Goal: Task Accomplishment & Management: Manage account settings

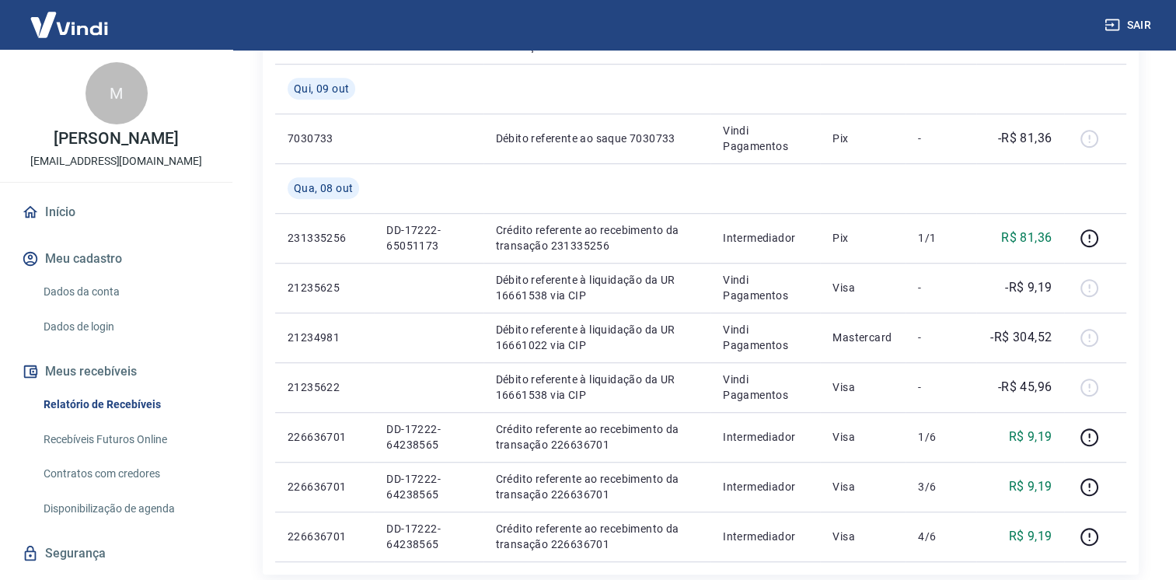
scroll to position [1285, 0]
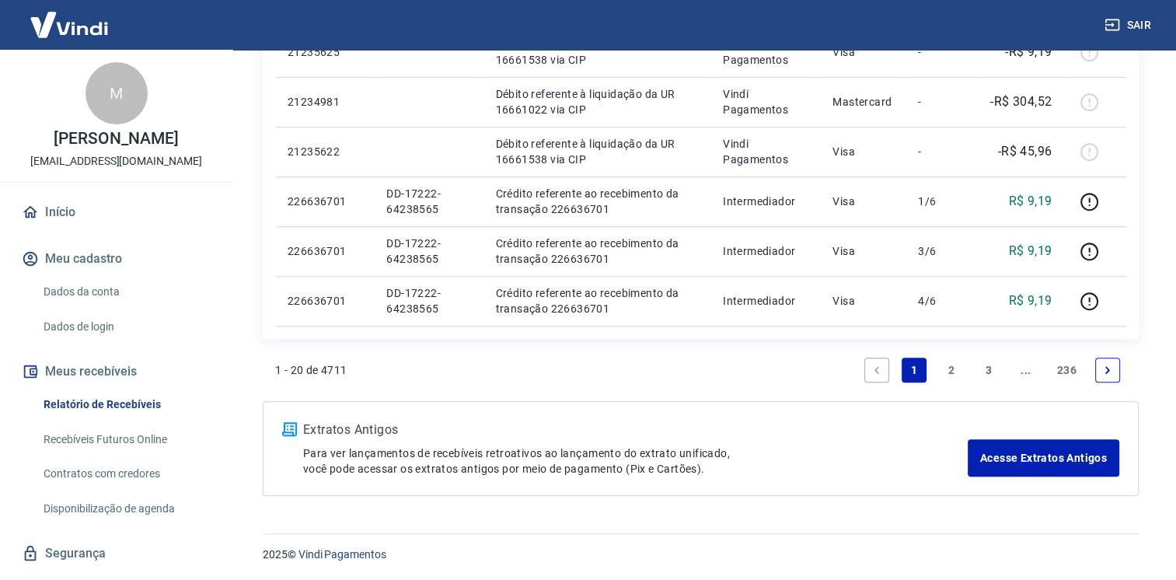
click at [945, 363] on link "2" at bounding box center [951, 370] width 25 height 25
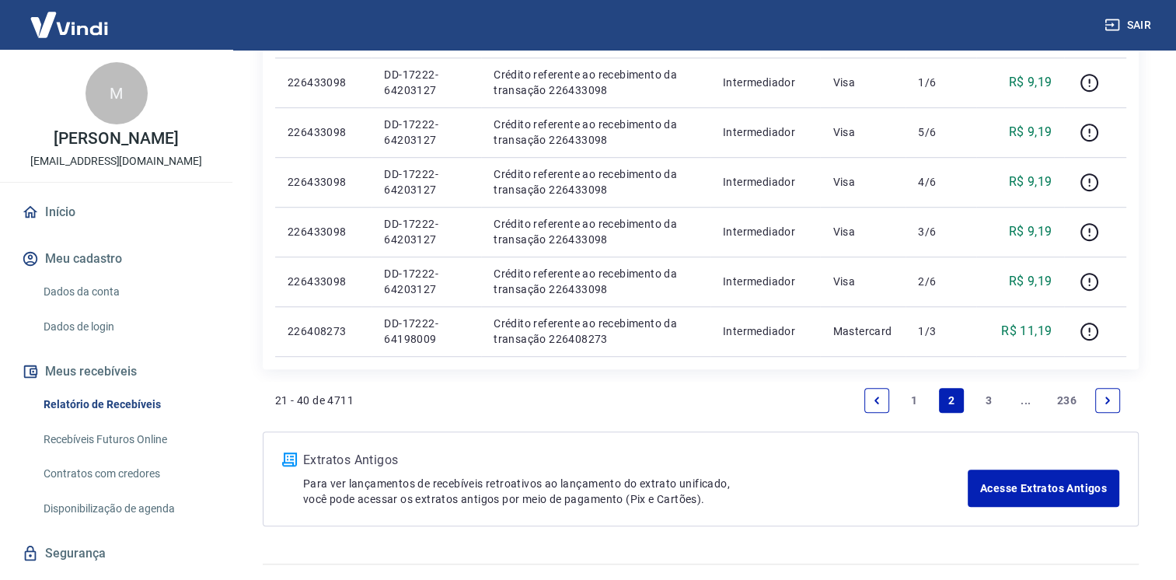
scroll to position [1087, 0]
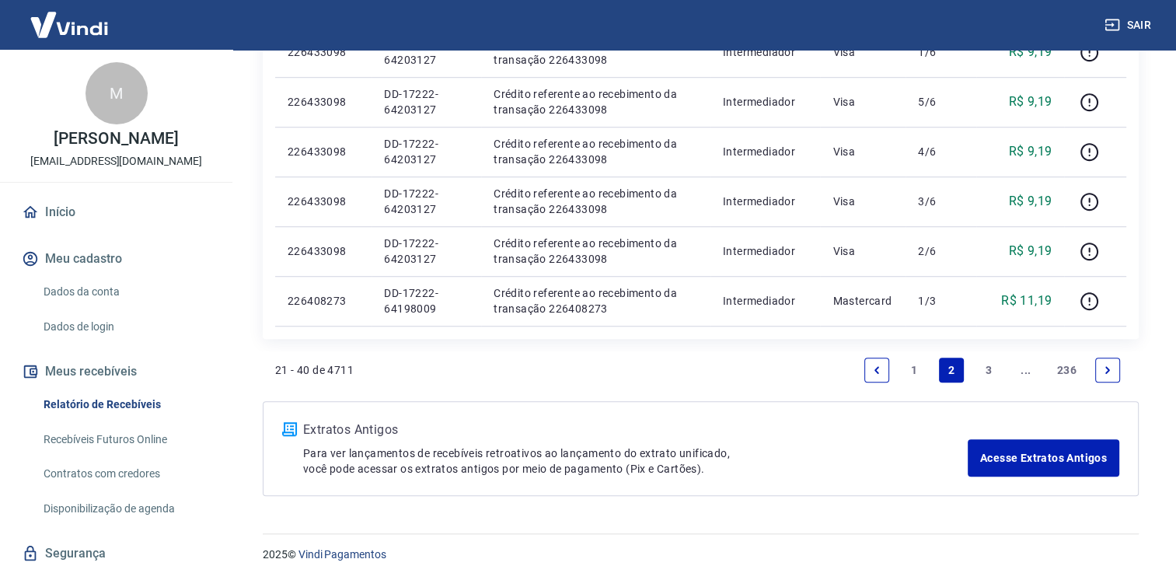
click at [986, 367] on link "3" at bounding box center [988, 370] width 25 height 25
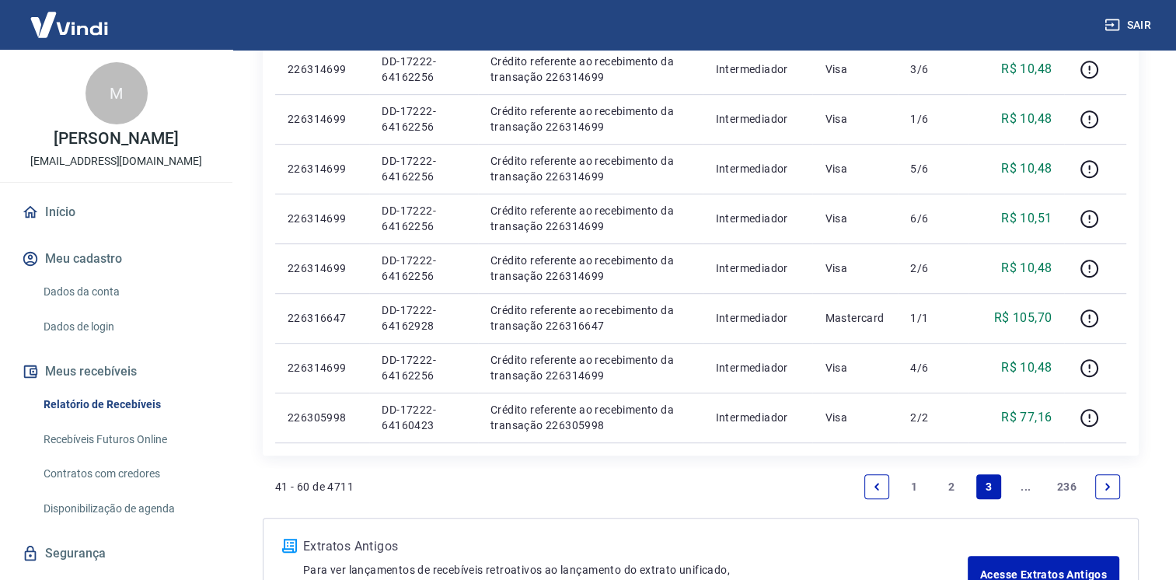
scroll to position [1020, 0]
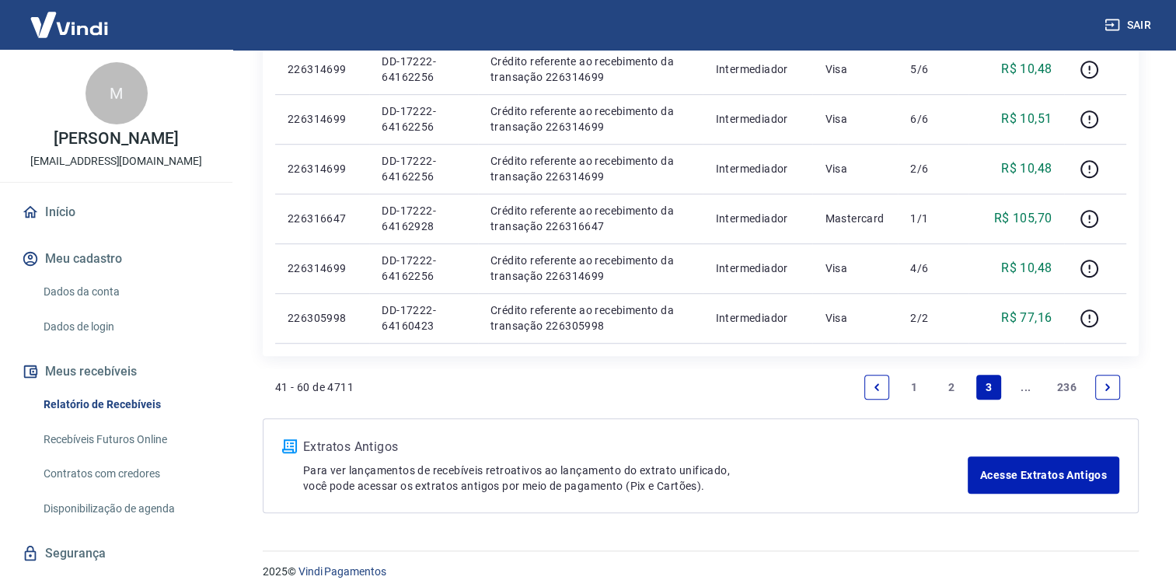
click at [1019, 387] on link "..." at bounding box center [1025, 387] width 25 height 25
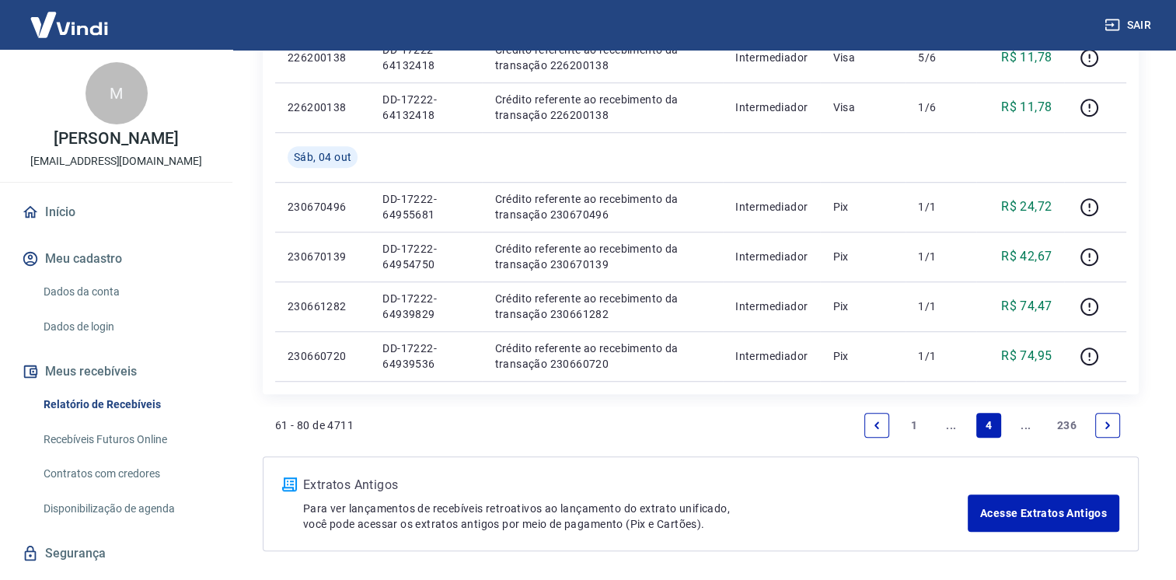
scroll to position [1136, 0]
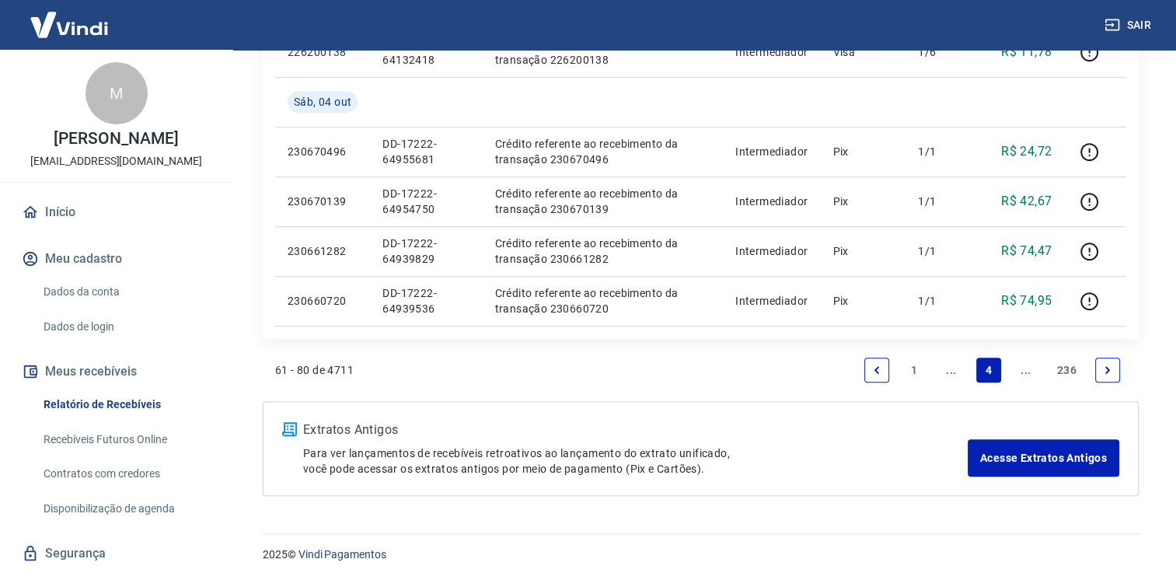
click at [1032, 368] on link "..." at bounding box center [1025, 370] width 25 height 25
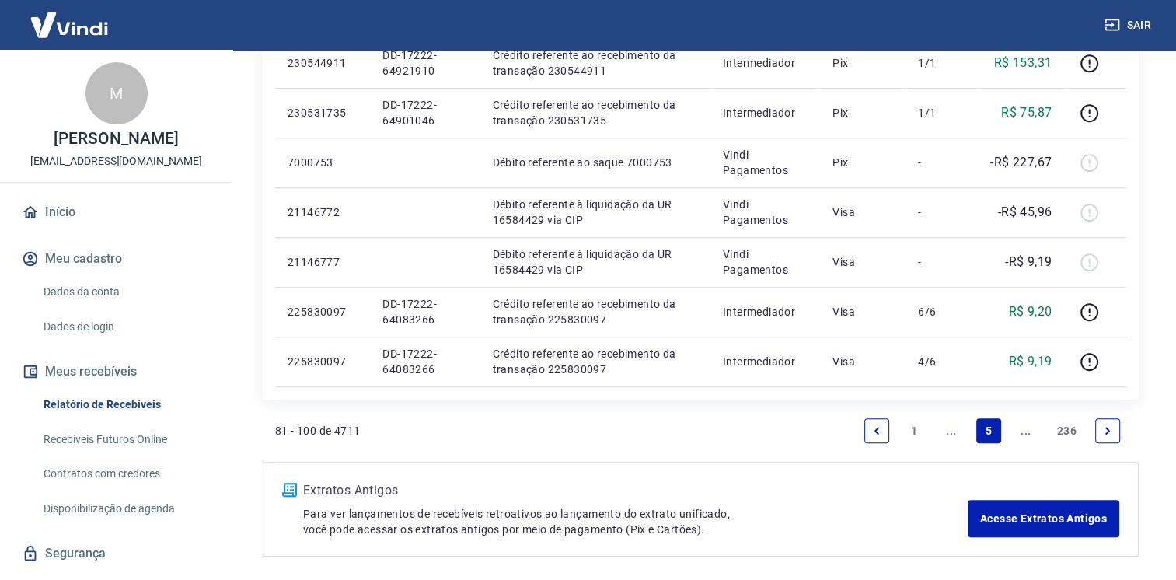
scroll to position [1025, 0]
click at [1021, 424] on link "..." at bounding box center [1025, 431] width 25 height 25
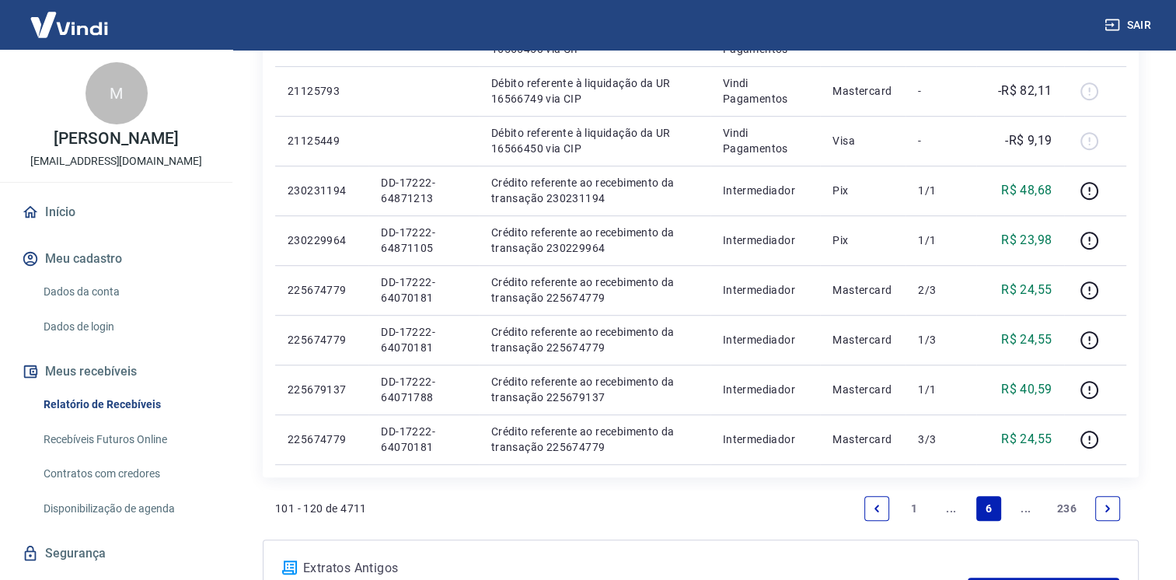
scroll to position [1087, 0]
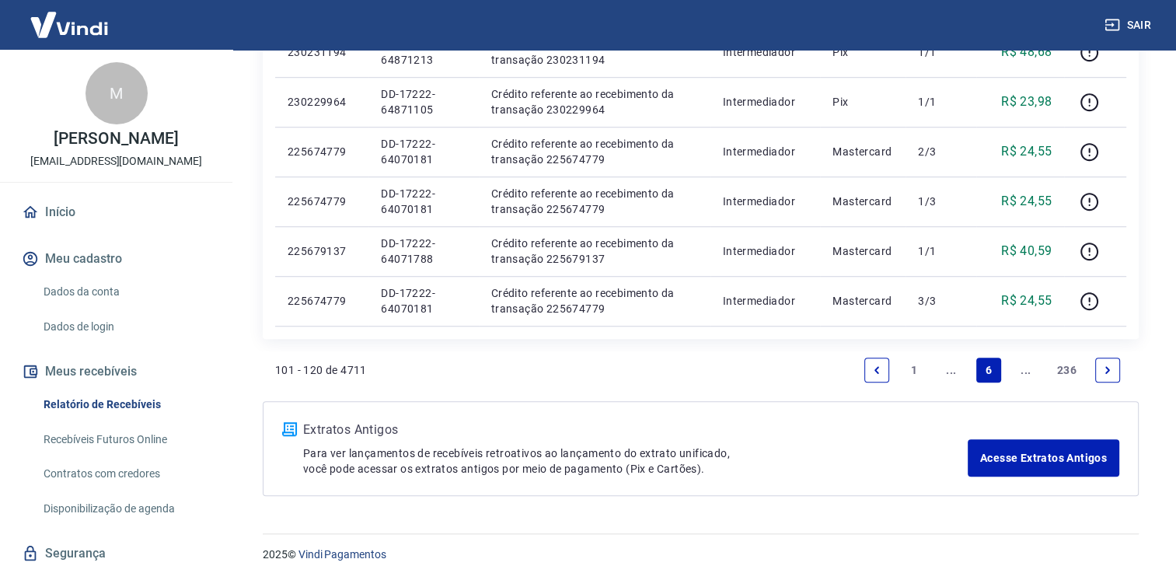
click at [1027, 371] on link "..." at bounding box center [1025, 370] width 25 height 25
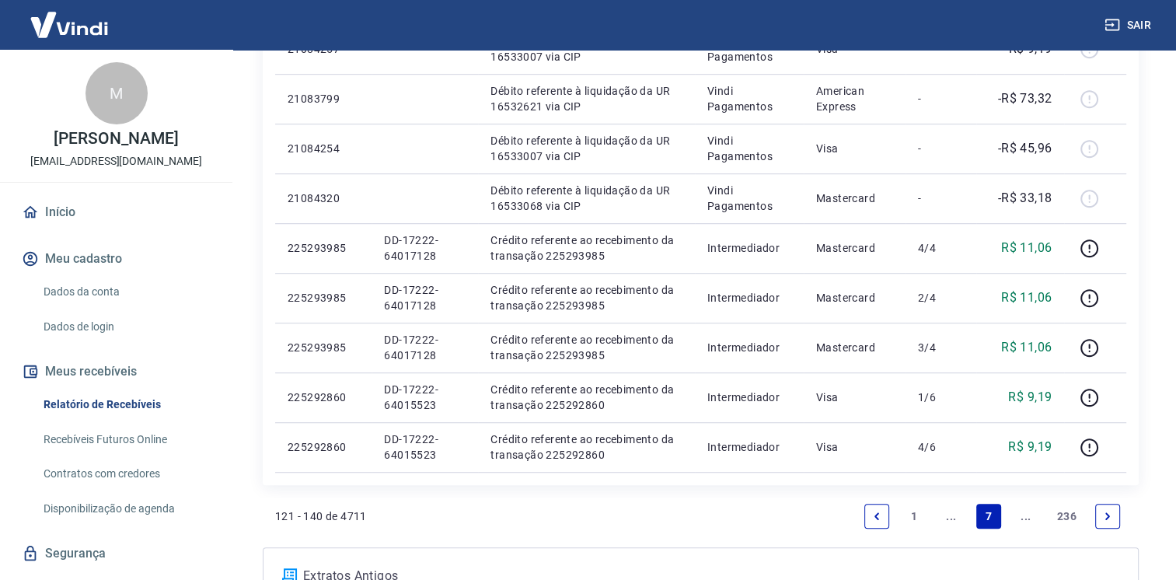
scroll to position [991, 0]
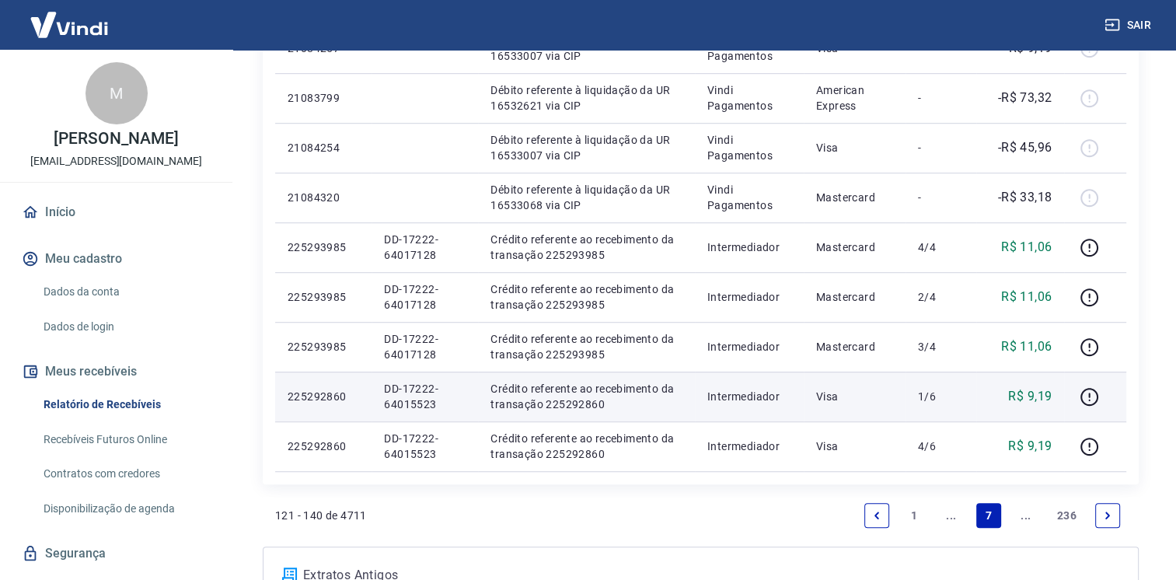
click at [1072, 394] on td at bounding box center [1095, 397] width 62 height 50
click at [1090, 394] on icon "button" at bounding box center [1089, 394] width 2 height 5
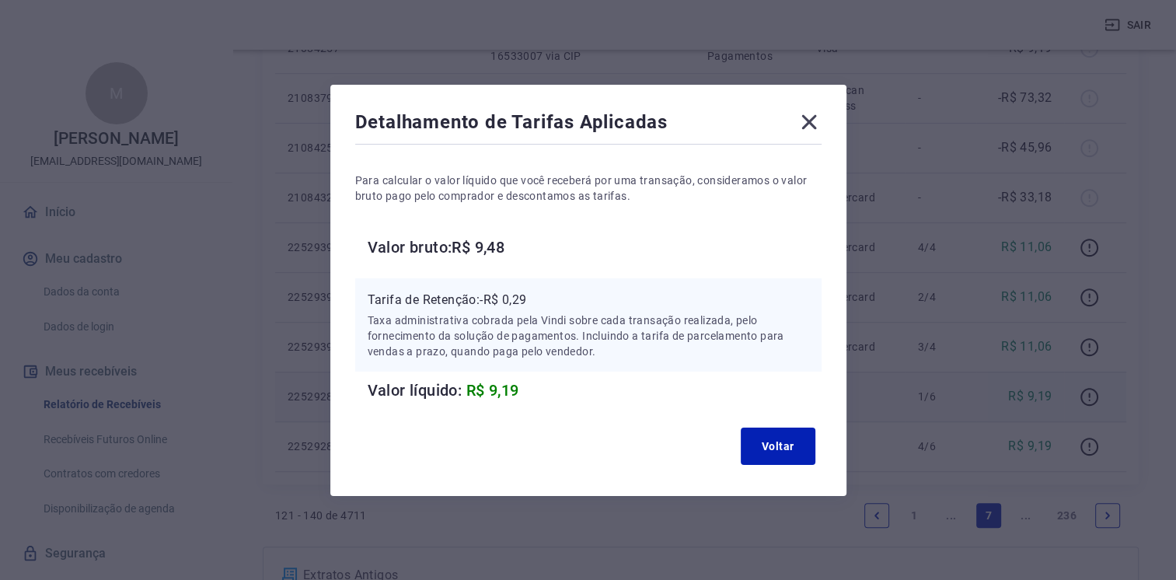
click at [815, 142] on div "Detalhamento de Tarifas Aplicadas Para calcular o valor líquido que você recebe…" at bounding box center [588, 290] width 516 height 411
click at [822, 104] on div "Detalhamento de Tarifas Aplicadas Para calcular o valor líquido que você recebe…" at bounding box center [588, 290] width 516 height 411
click at [821, 112] on icon at bounding box center [809, 122] width 25 height 25
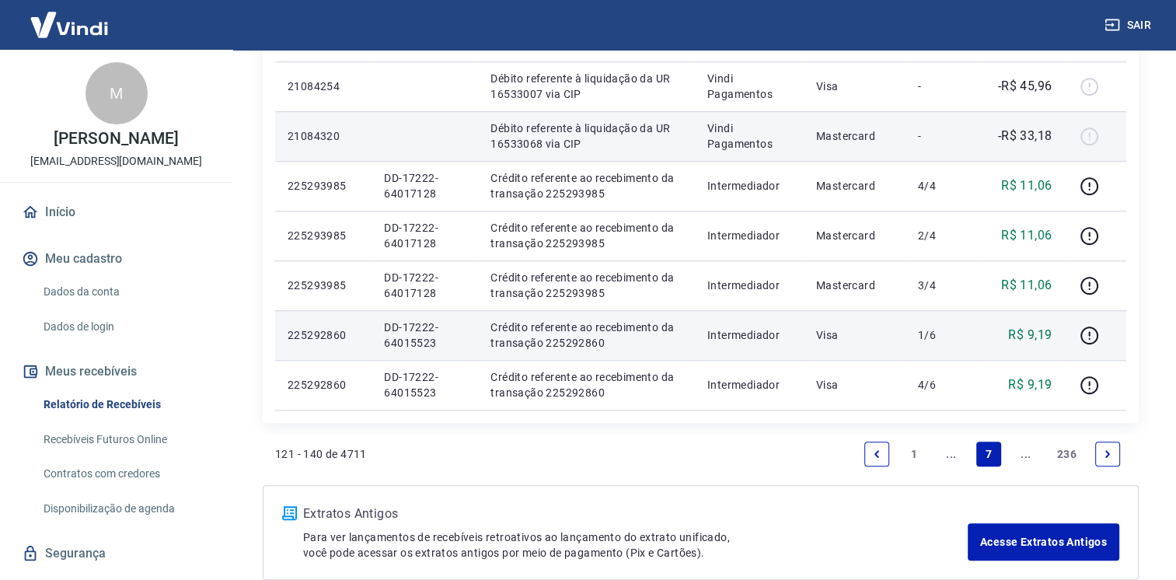
scroll to position [1136, 0]
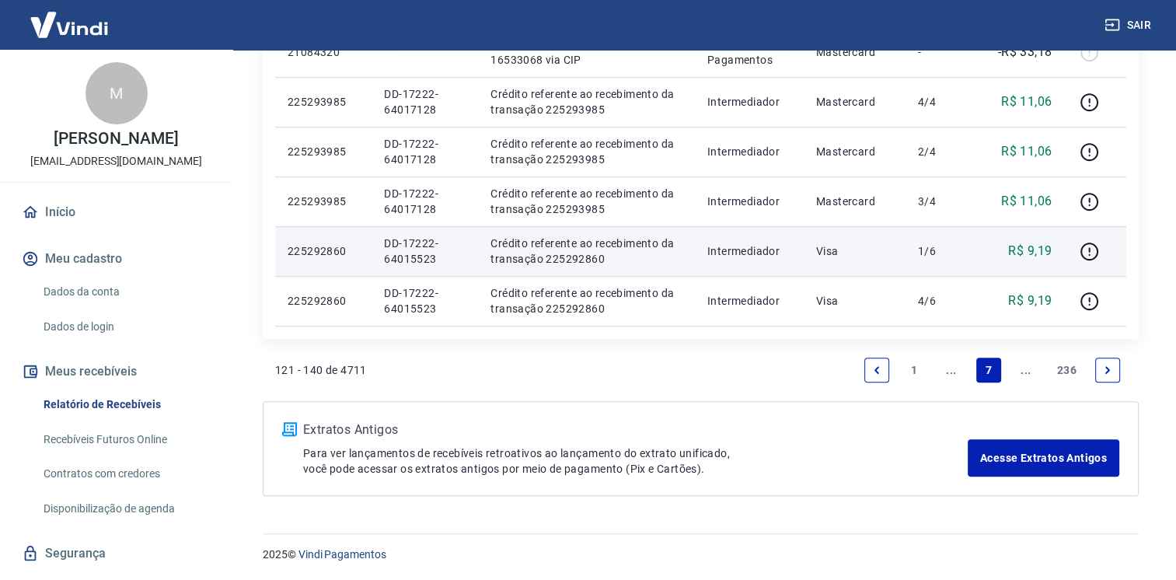
click at [1020, 377] on link "..." at bounding box center [1025, 370] width 25 height 25
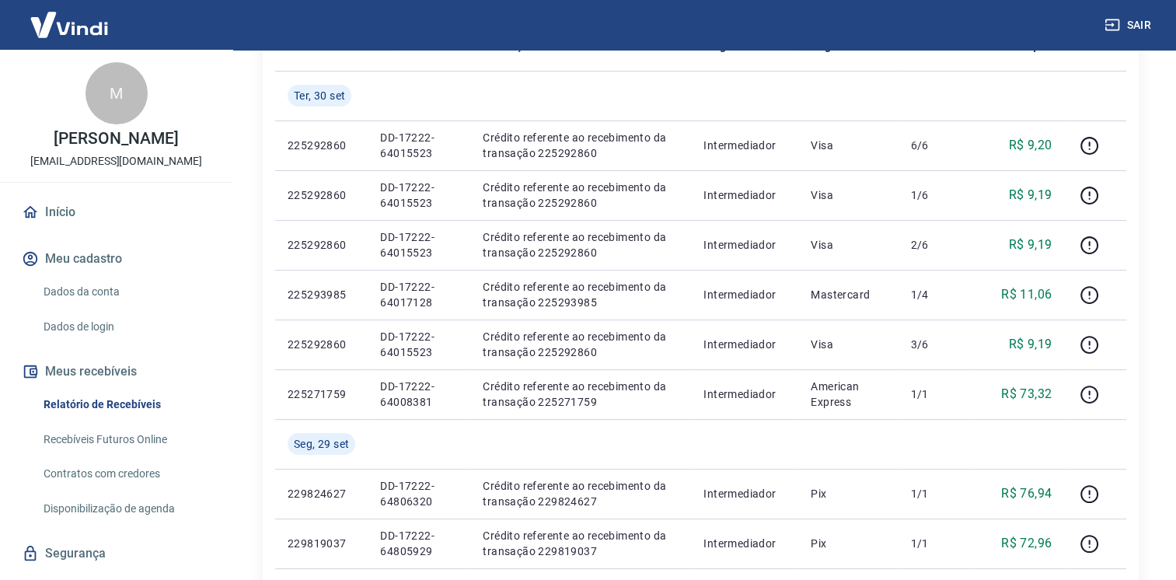
scroll to position [248, 0]
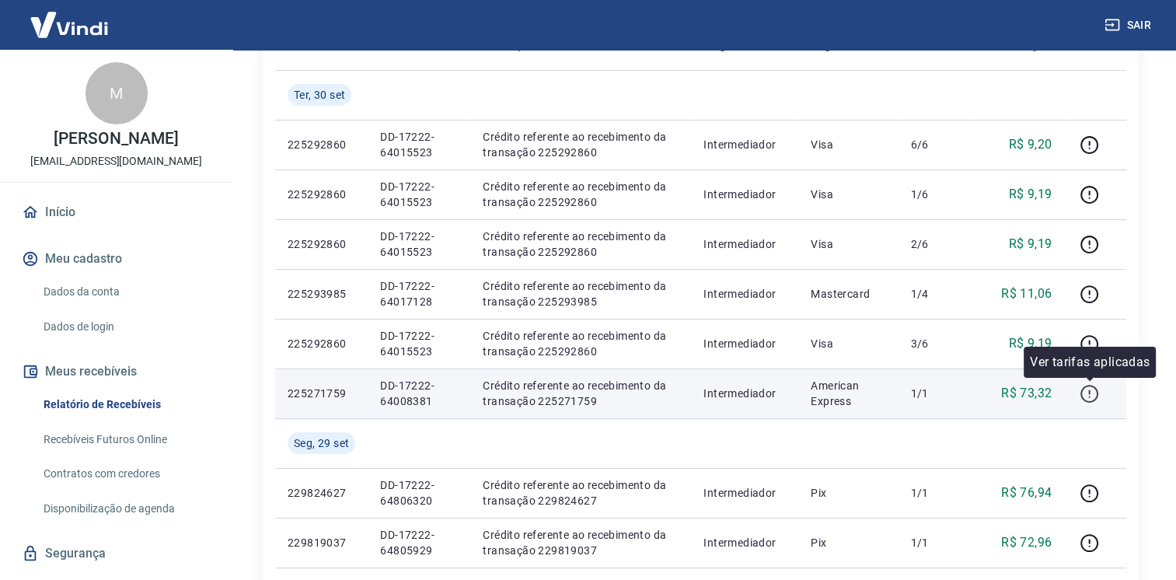
click at [1084, 396] on icon "button" at bounding box center [1089, 393] width 19 height 19
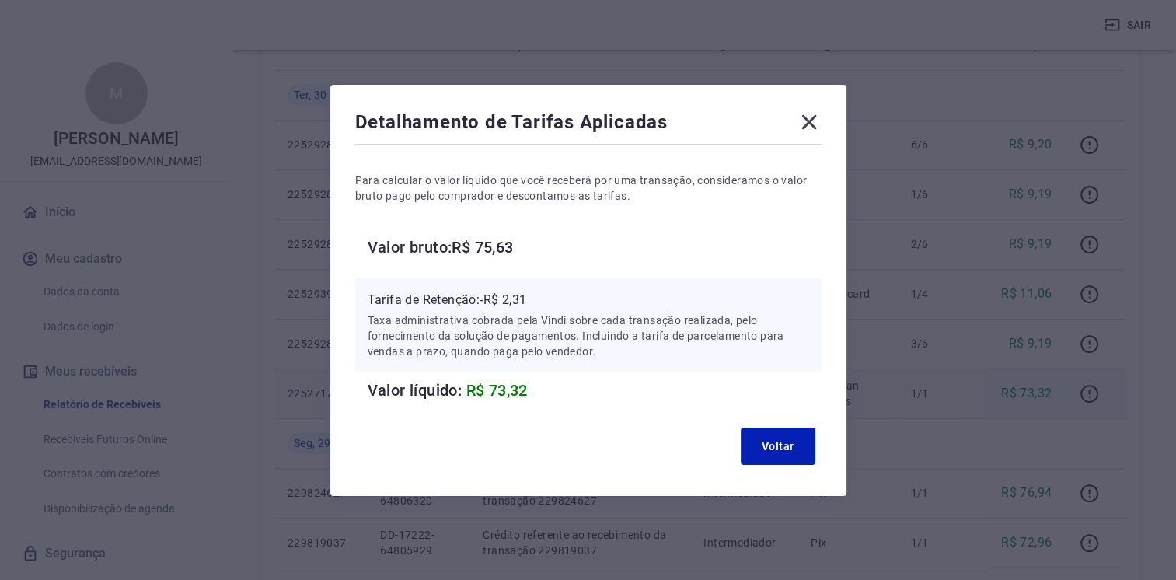
click at [810, 110] on icon at bounding box center [809, 122] width 25 height 25
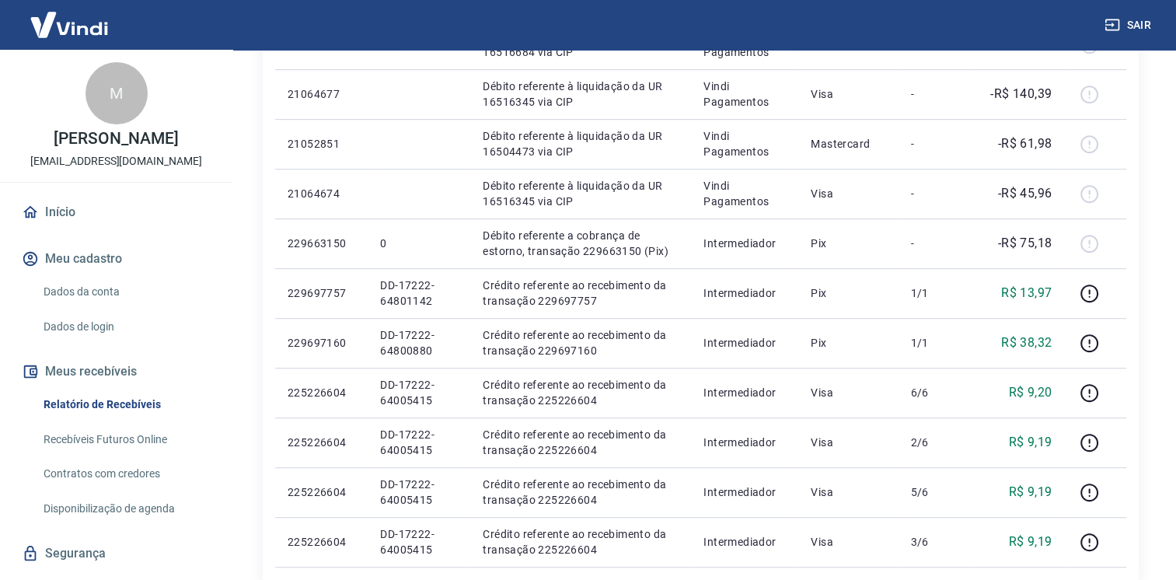
scroll to position [950, 0]
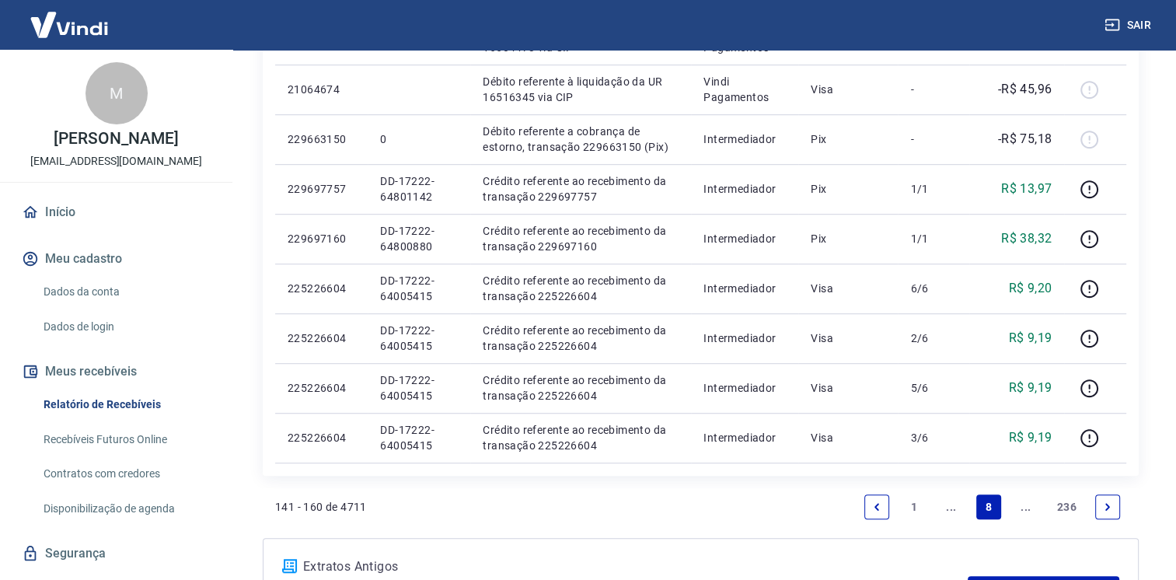
click at [944, 504] on link "..." at bounding box center [951, 506] width 25 height 25
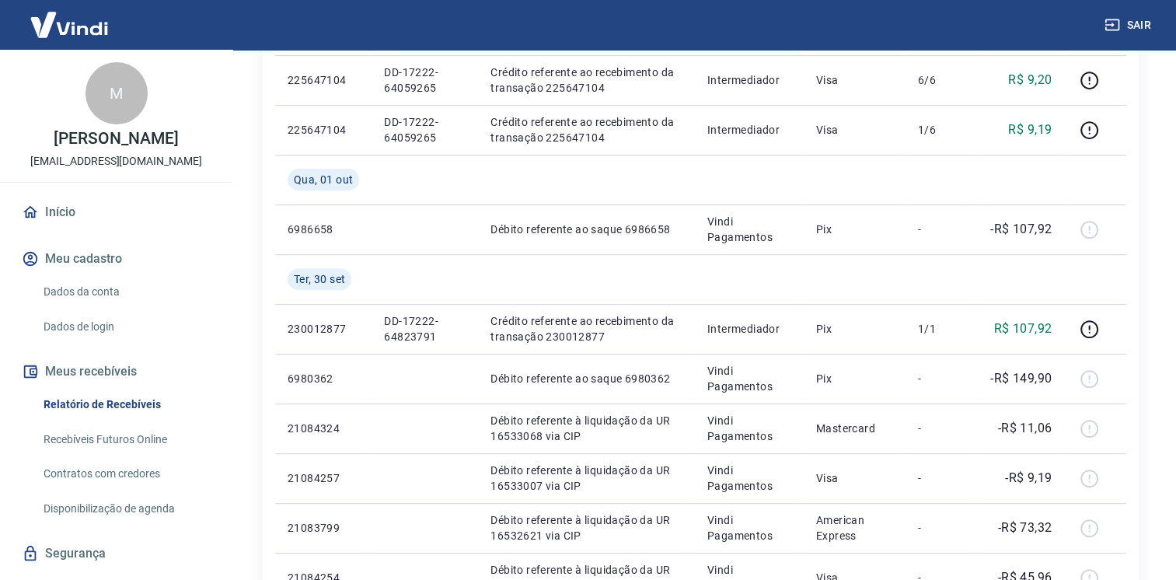
scroll to position [563, 0]
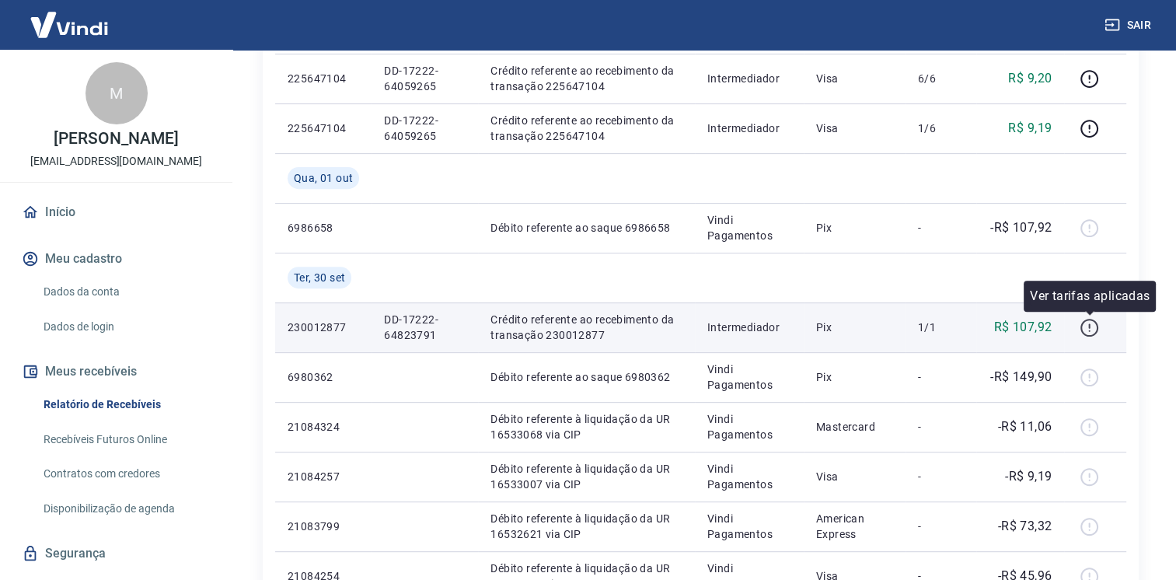
click at [1083, 319] on icon "button" at bounding box center [1089, 327] width 19 height 19
